Goal: Information Seeking & Learning: Learn about a topic

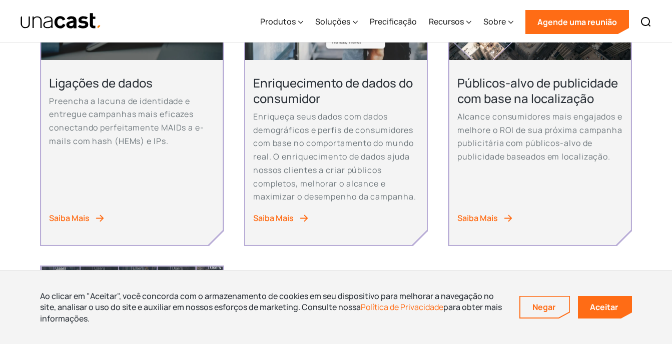
scroll to position [700, 0]
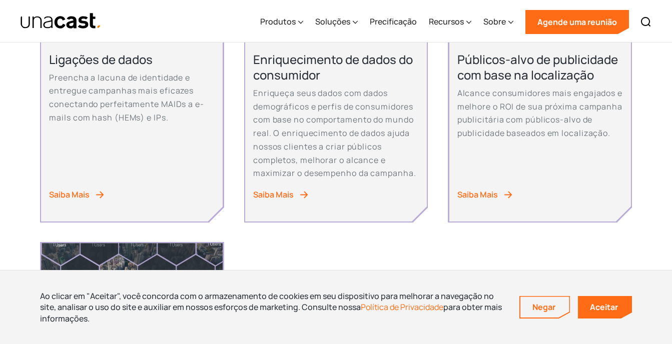
click at [480, 194] on div "Saiba Mais" at bounding box center [477, 195] width 41 height 14
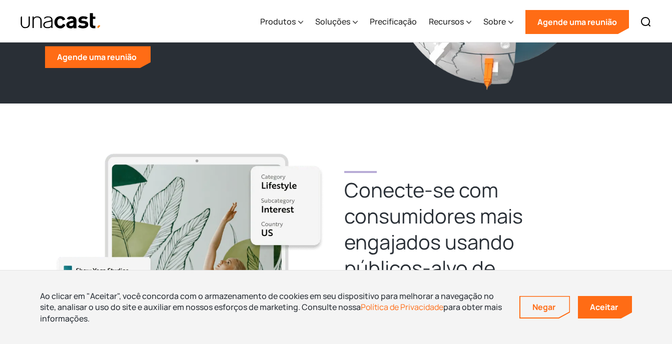
scroll to position [200, 0]
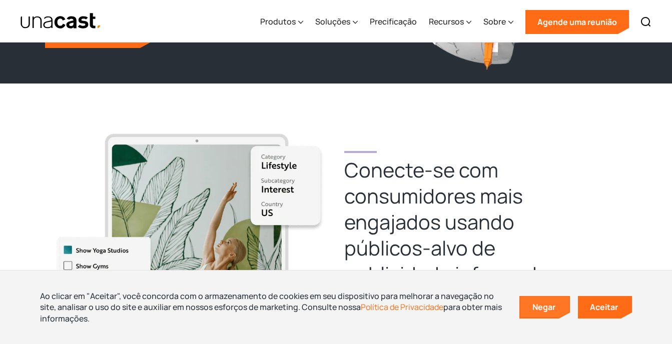
click at [558, 308] on link "Negar" at bounding box center [544, 307] width 49 height 21
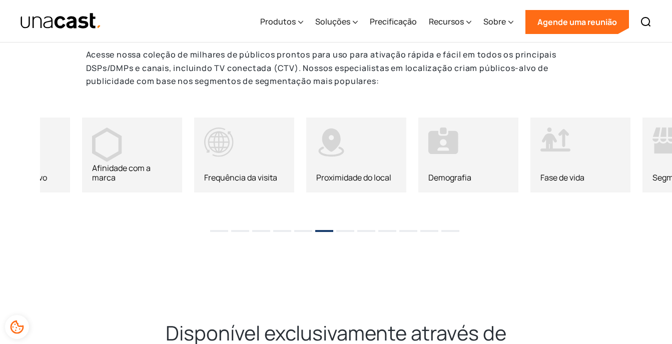
scroll to position [1600, 0]
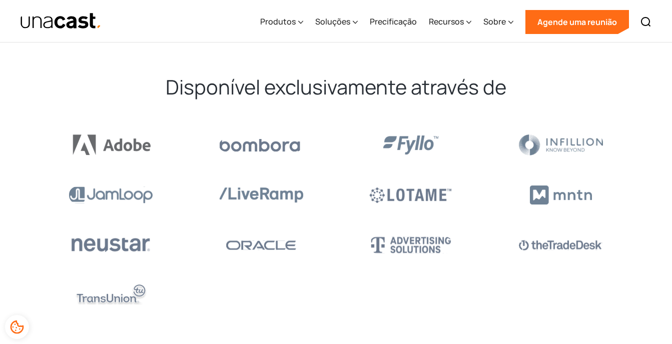
drag, startPoint x: 597, startPoint y: 127, endPoint x: 518, endPoint y: 142, distance: 80.4
click at [518, 142] on div at bounding box center [336, 220] width 592 height 200
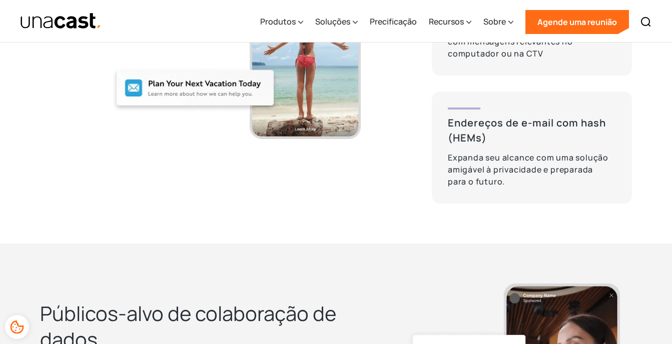
scroll to position [2351, 0]
